Goal: Transaction & Acquisition: Book appointment/travel/reservation

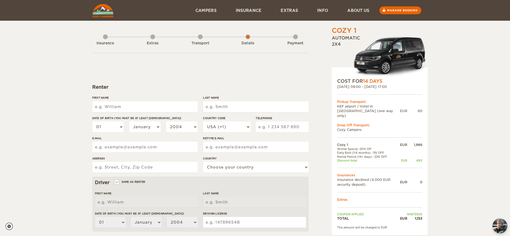
click at [459, 127] on div "Cozy 1 Expand Collapse Total 1,153 EUR Automatic 2x4 COST FOR 14 Days [DATE] 09…" at bounding box center [255, 174] width 510 height 349
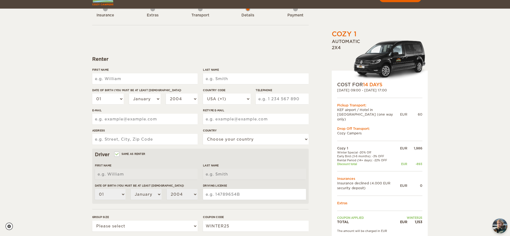
scroll to position [40, 0]
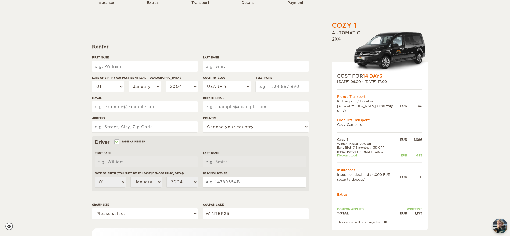
drag, startPoint x: 35, startPoint y: 93, endPoint x: 50, endPoint y: 88, distance: 15.8
click at [35, 93] on div "Cozy 1 Expand Collapse Total 1,153 EUR Automatic 2x4 COST FOR 14 Days [DATE] 09…" at bounding box center [255, 134] width 510 height 349
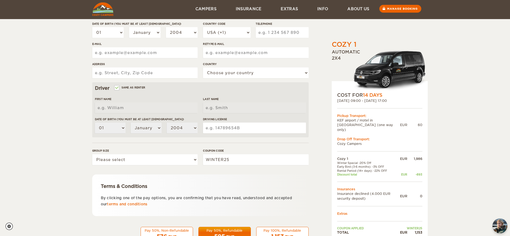
scroll to position [113, 0]
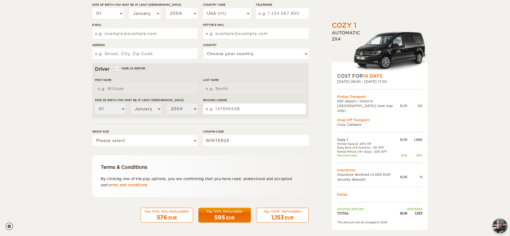
click at [172, 216] on div "EUR" at bounding box center [172, 217] width 9 height 5
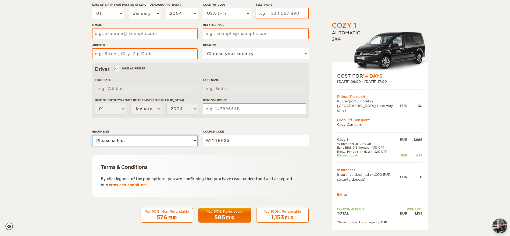
click at [172, 142] on select "Please select 1 2" at bounding box center [144, 140] width 105 height 11
click at [55, 152] on div "Cozy 1 Expand Collapse Total 1,153 EUR Automatic 2x4 COST FOR 14 Days 16. Mar 2…" at bounding box center [255, 61] width 510 height 349
click at [79, 195] on div "Cozy 1 Expand Collapse Total 1,153 EUR Automatic 2x4 COST FOR 14 Days 16. Mar 2…" at bounding box center [255, 61] width 510 height 349
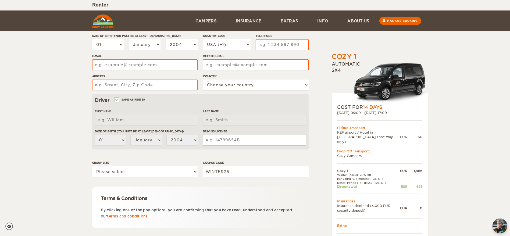
scroll to position [0, 0]
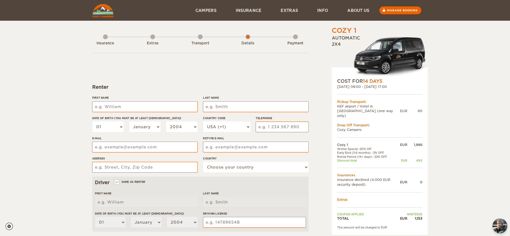
drag, startPoint x: 199, startPoint y: 37, endPoint x: 187, endPoint y: 39, distance: 11.6
click at [199, 37] on div "Transport" at bounding box center [200, 41] width 5 height 21
click at [101, 35] on div "Insurance Extras Transport Details Payment" at bounding box center [200, 39] width 216 height 27
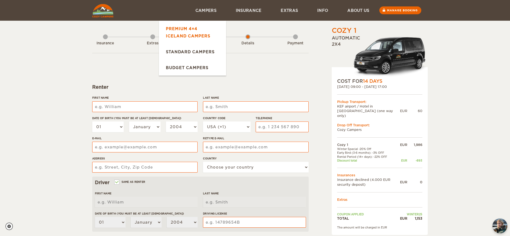
click at [183, 37] on link "Premium 4×4 Iceland Campers" at bounding box center [192, 32] width 67 height 23
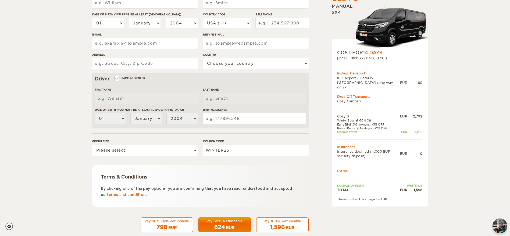
scroll to position [113, 0]
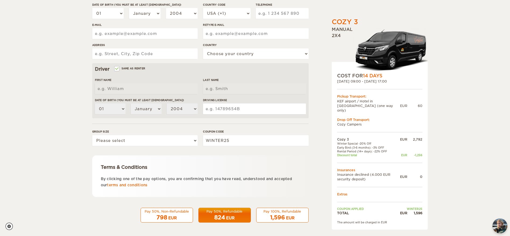
click at [488, 96] on div "Cozy 3 Expand Collapse Total 1,596 EUR Manual 2x4 COST FOR 14 Days [DATE] 09:00…" at bounding box center [255, 61] width 510 height 349
